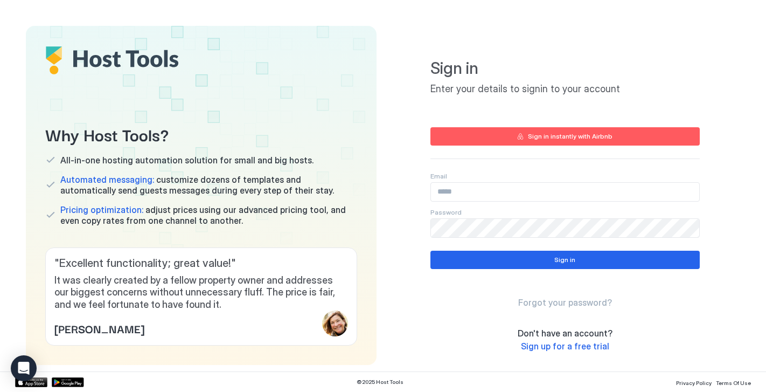
click at [479, 193] on input "Input Field" at bounding box center [565, 192] width 268 height 18
type input "**********"
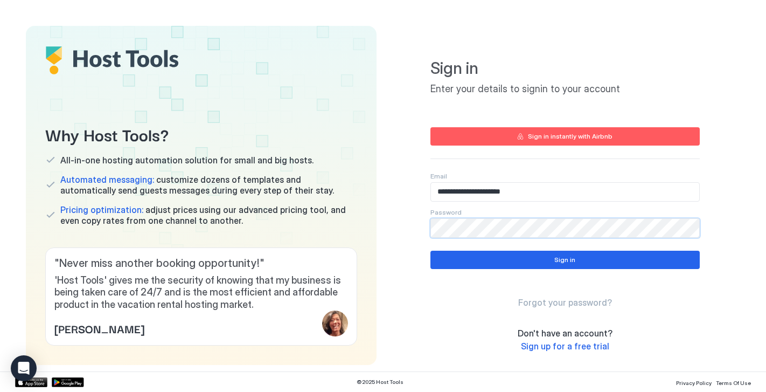
click at [0, 391] on com-1password-button at bounding box center [0, 392] width 0 height 0
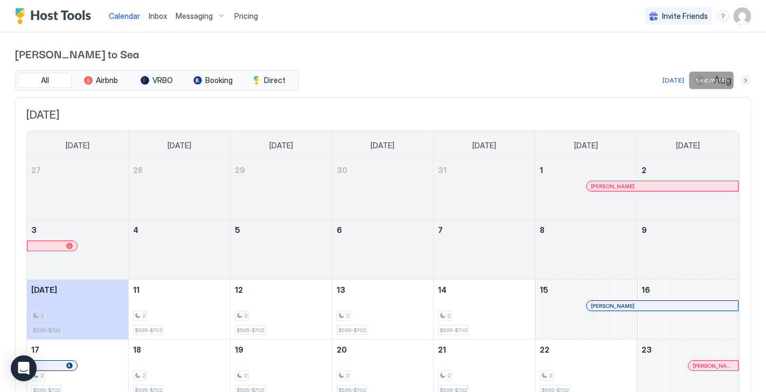
click at [742, 79] on button "Next month" at bounding box center [745, 80] width 11 height 11
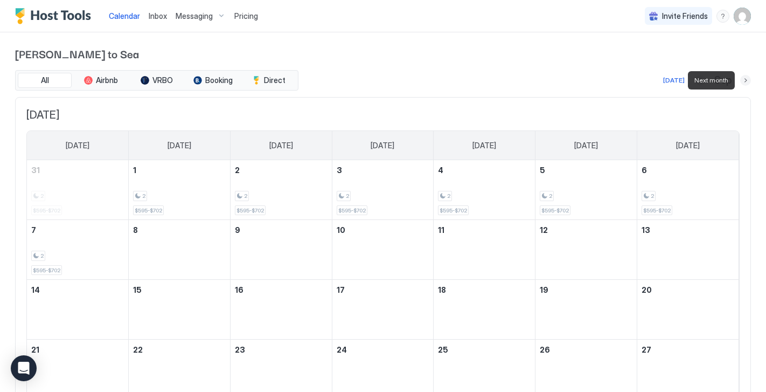
click at [742, 79] on button "Next month" at bounding box center [745, 80] width 11 height 11
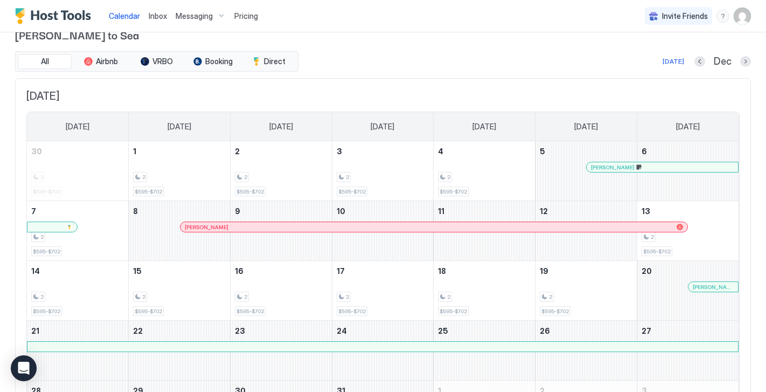
scroll to position [19, 0]
click at [70, 294] on div "2" at bounding box center [77, 296] width 93 height 10
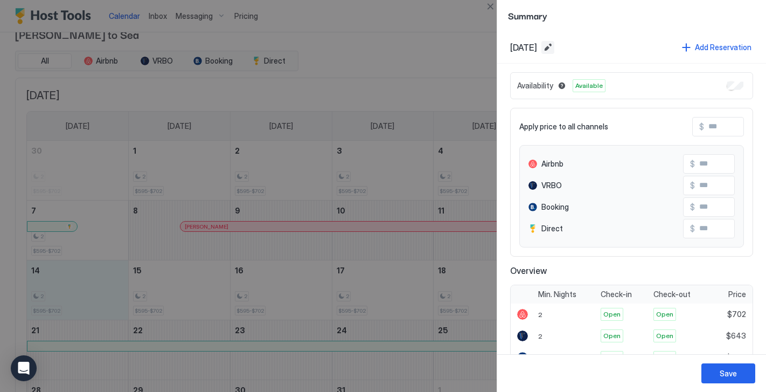
click at [554, 48] on button "Edit date range" at bounding box center [547, 47] width 13 height 13
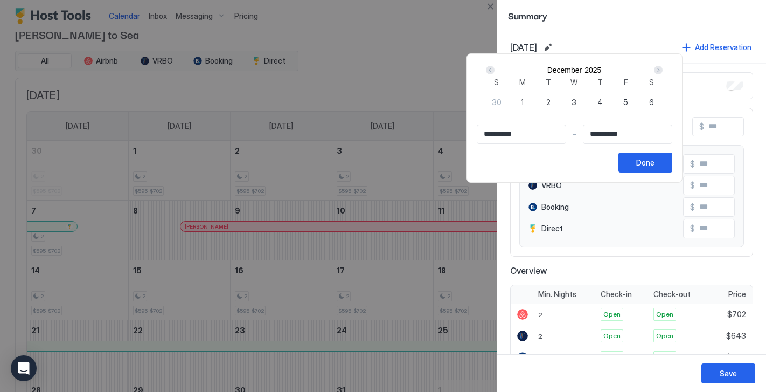
click at [466, 31] on div at bounding box center [383, 196] width 766 height 392
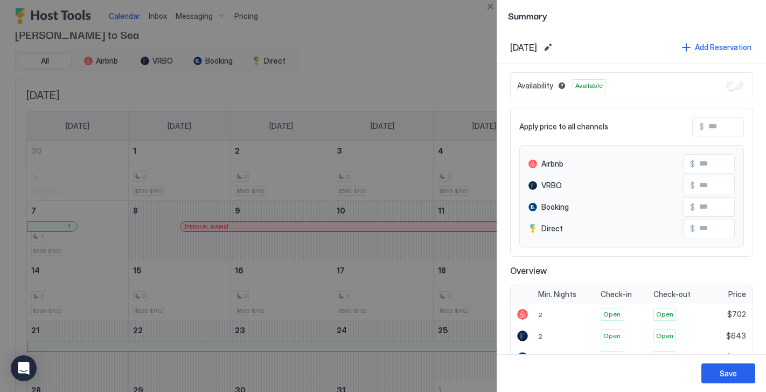
click at [321, 270] on div at bounding box center [383, 196] width 766 height 392
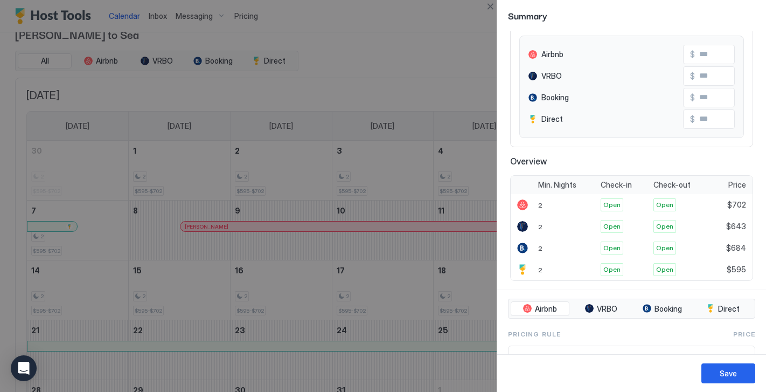
scroll to position [0, 0]
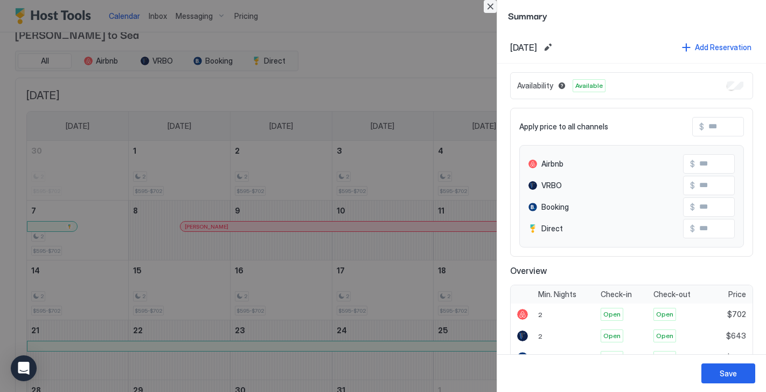
click at [491, 5] on button "Close" at bounding box center [490, 6] width 13 height 13
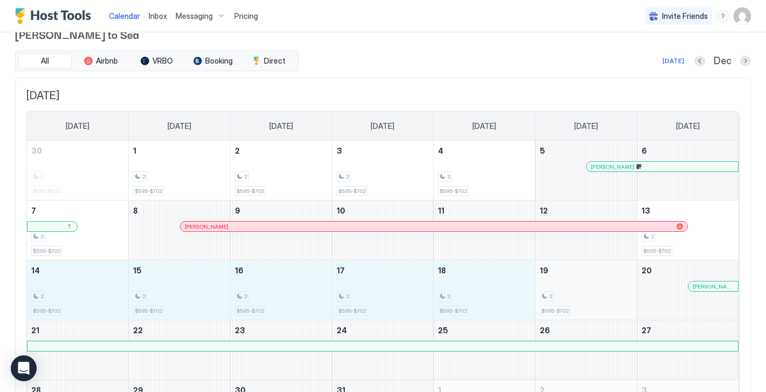
drag, startPoint x: 88, startPoint y: 262, endPoint x: 621, endPoint y: 284, distance: 533.3
click at [621, 284] on tr "14 2 $595-$702 15 2 $595-$702 16 2 $595-$702 17 2 $595-$702 18 2 $595-$702 19 2…" at bounding box center [383, 290] width 712 height 60
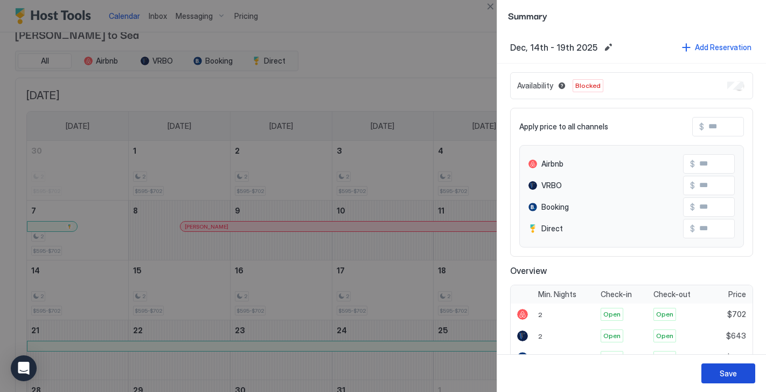
click at [725, 370] on div "Save" at bounding box center [728, 372] width 17 height 11
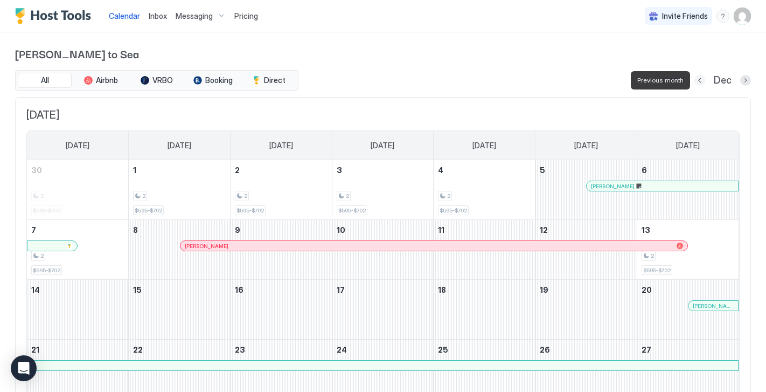
click at [701, 79] on button "Previous month" at bounding box center [699, 80] width 11 height 11
